Goal: Task Accomplishment & Management: Use online tool/utility

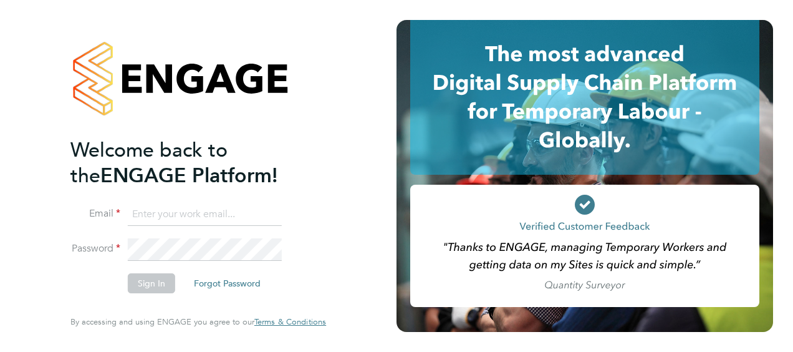
click at [152, 210] on input at bounding box center [205, 214] width 154 height 22
type input "gemma.ladgrove@hays.com"
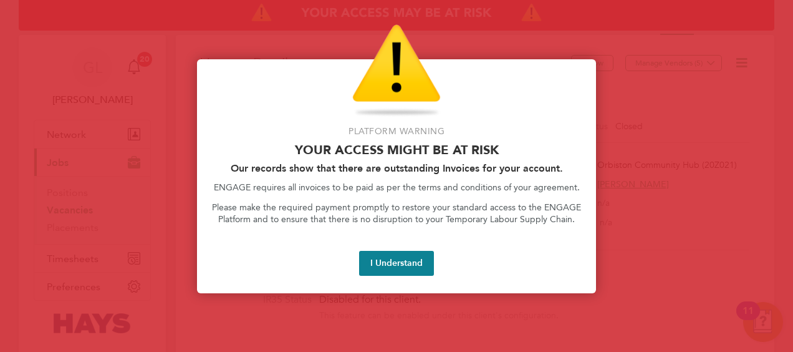
click at [394, 261] on button "I Understand" at bounding box center [396, 263] width 75 height 25
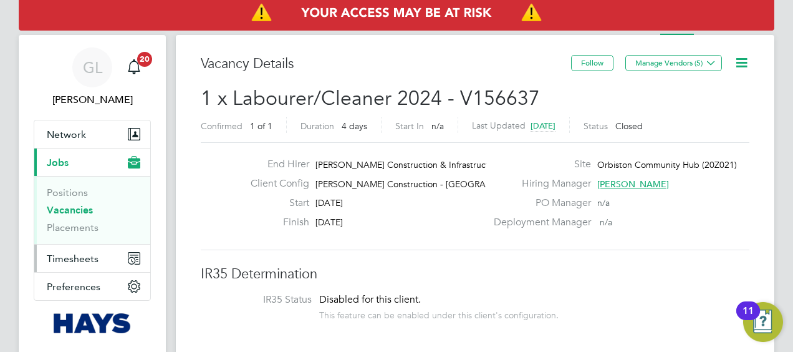
drag, startPoint x: 79, startPoint y: 262, endPoint x: 110, endPoint y: 262, distance: 31.8
click at [79, 262] on span "Timesheets" at bounding box center [73, 259] width 52 height 12
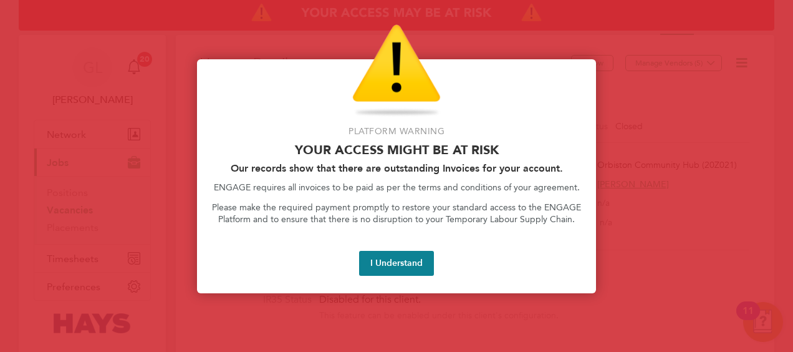
click at [424, 261] on button "I Understand" at bounding box center [396, 263] width 75 height 25
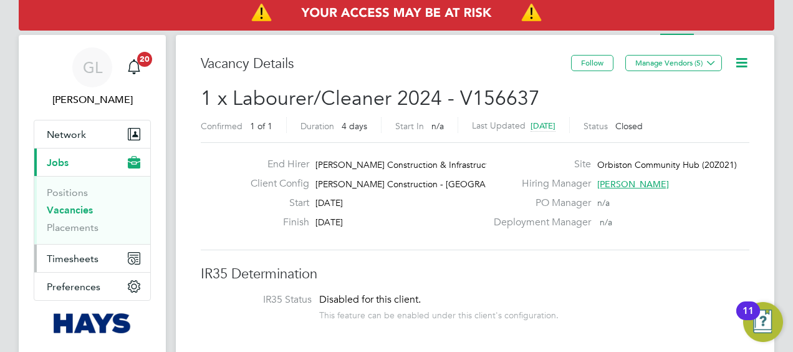
click at [80, 266] on button "Timesheets" at bounding box center [92, 258] width 116 height 27
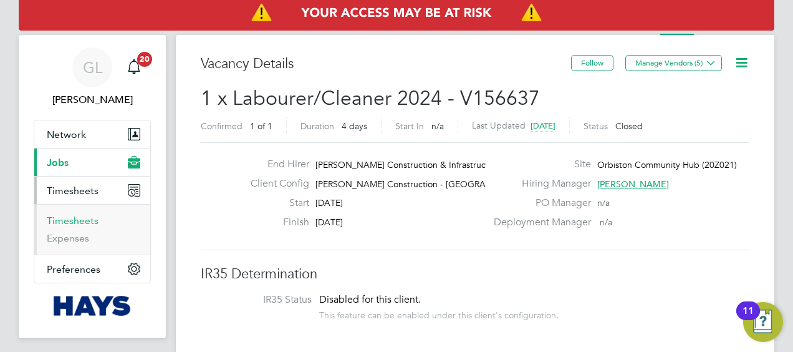
click at [67, 222] on link "Timesheets" at bounding box center [73, 221] width 52 height 12
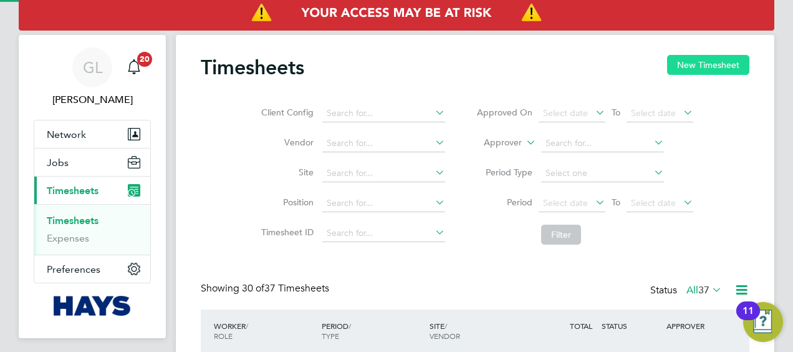
scroll to position [31, 108]
click at [711, 69] on button "New Timesheet" at bounding box center [708, 65] width 82 height 20
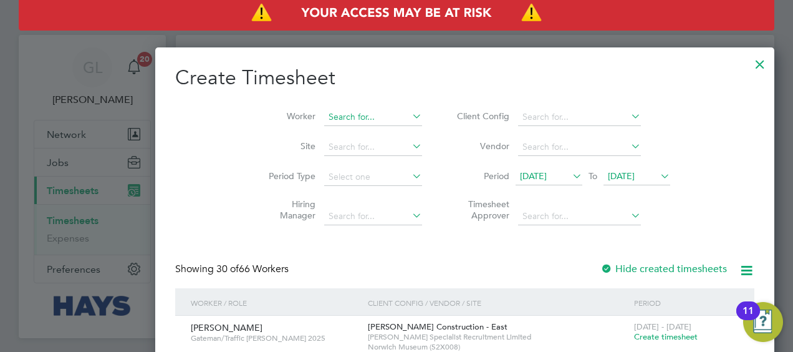
click at [324, 119] on input at bounding box center [373, 117] width 98 height 17
drag, startPoint x: 291, startPoint y: 117, endPoint x: 198, endPoint y: 114, distance: 93.0
click at [244, 114] on li "Worker [PERSON_NAME]" at bounding box center [341, 117] width 194 height 30
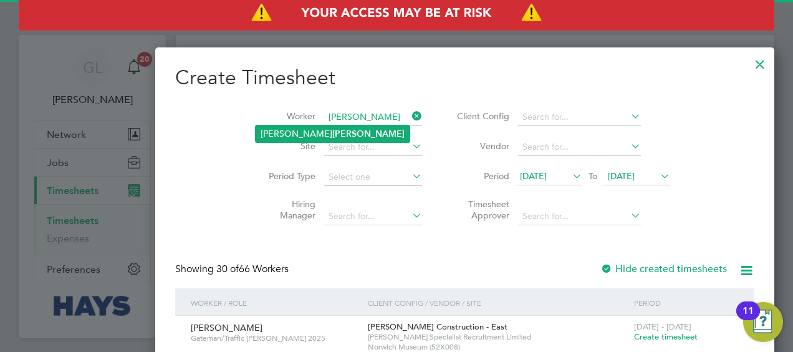
click at [332, 136] on b "[PERSON_NAME]" at bounding box center [368, 134] width 72 height 11
type input "[PERSON_NAME]"
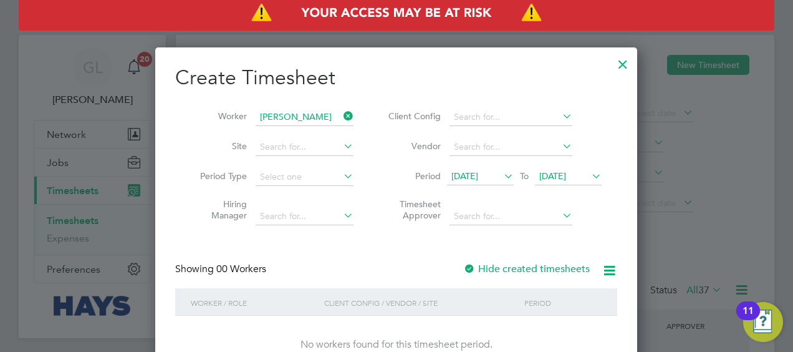
click at [474, 273] on div at bounding box center [469, 269] width 12 height 12
click at [474, 271] on div at bounding box center [469, 269] width 12 height 12
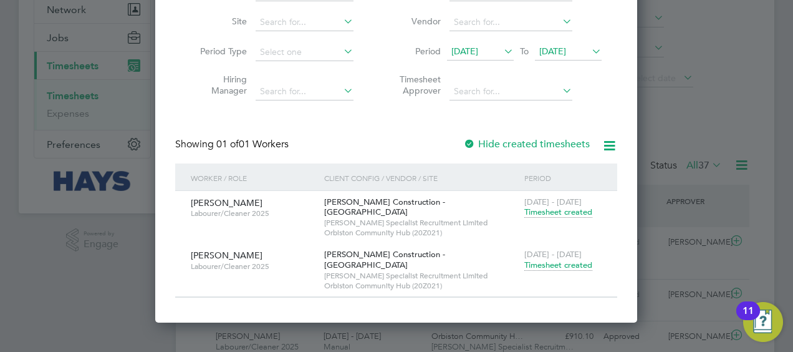
click at [546, 259] on span "Timesheet created" at bounding box center [559, 264] width 68 height 11
